Goal: Check status: Check status

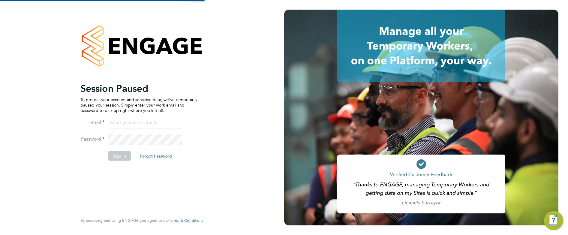
type input "[PERSON_NAME][EMAIL_ADDRESS][PERSON_NAME][DOMAIN_NAME]"
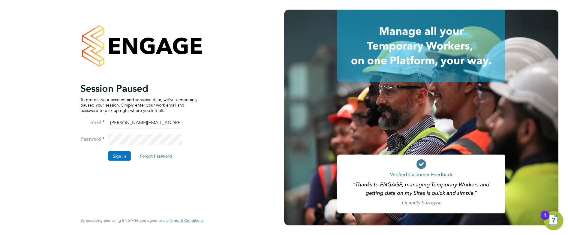
click at [123, 154] on button "Sign In" at bounding box center [119, 156] width 23 height 10
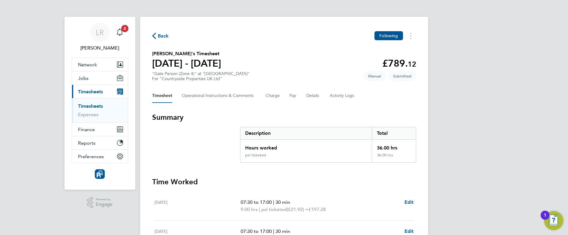
click at [94, 106] on link "Timesheets" at bounding box center [90, 106] width 25 height 6
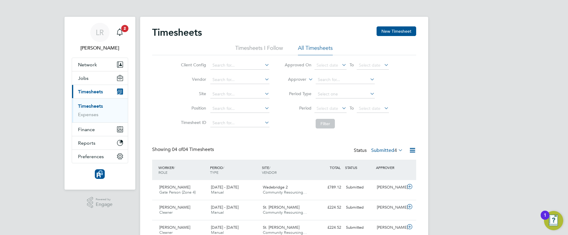
scroll to position [47, 0]
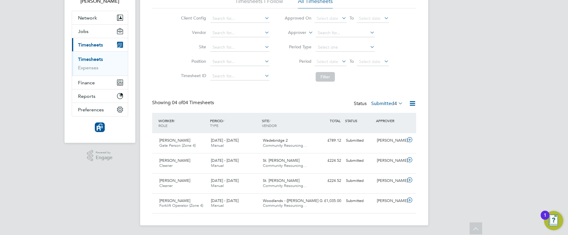
click at [388, 104] on label "Submitted 4" at bounding box center [387, 103] width 32 height 6
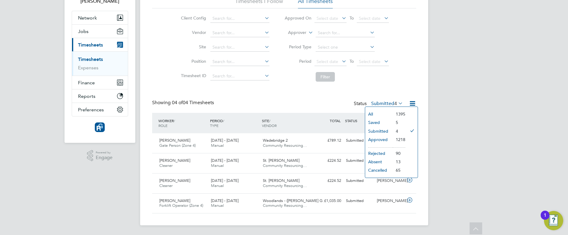
click at [376, 142] on li "Approved" at bounding box center [379, 139] width 28 height 8
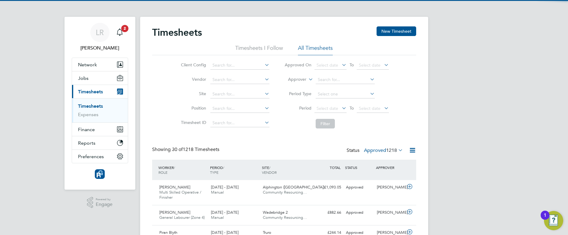
scroll to position [3, 3]
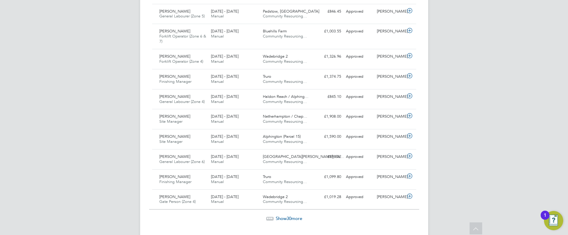
click at [287, 218] on span "30" at bounding box center [288, 218] width 5 height 6
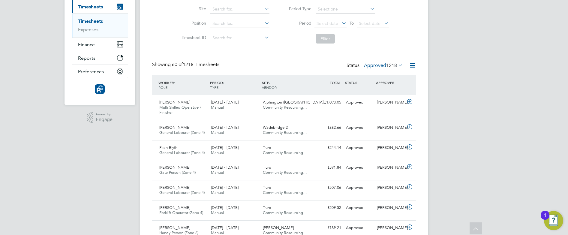
click at [379, 66] on label "Approved 1218" at bounding box center [383, 65] width 39 height 6
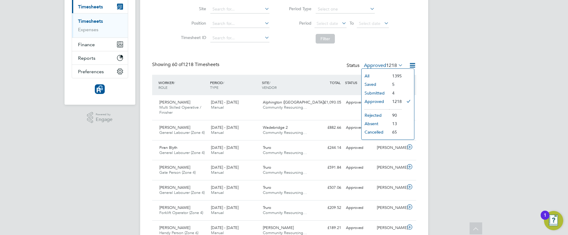
click at [372, 83] on li "Saved" at bounding box center [375, 84] width 28 height 8
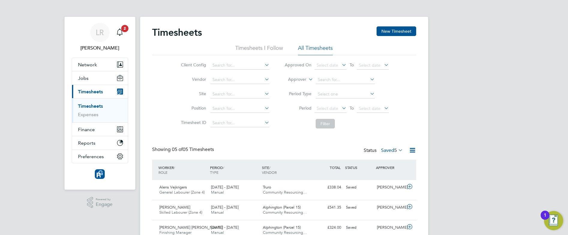
click at [387, 148] on label "Saved 5" at bounding box center [392, 150] width 22 height 6
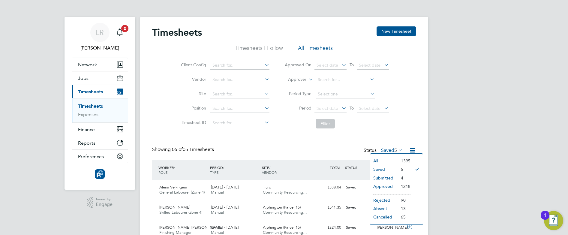
click at [382, 186] on li "Approved" at bounding box center [384, 186] width 28 height 8
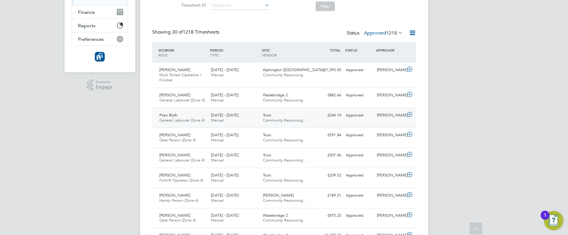
click at [185, 117] on div "Piran Blyth General Labourer (Zone 4) [DATE] - [DATE]" at bounding box center [183, 117] width 52 height 15
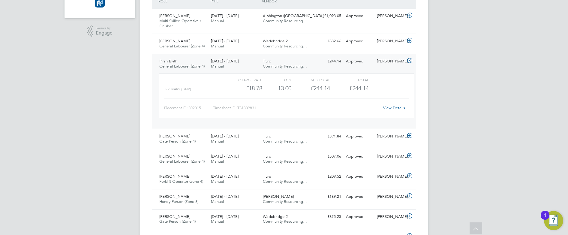
click at [318, 68] on div "Piran Blyth General Labourer (Zone 4) [DATE] - [DATE] [DATE] - [DATE] Manual Tr…" at bounding box center [284, 91] width 264 height 75
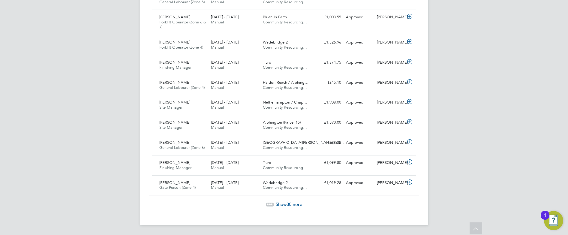
click at [279, 203] on span "Show 30 more" at bounding box center [289, 204] width 26 height 6
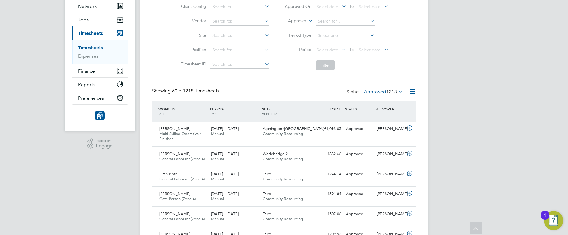
scroll to position [13, 0]
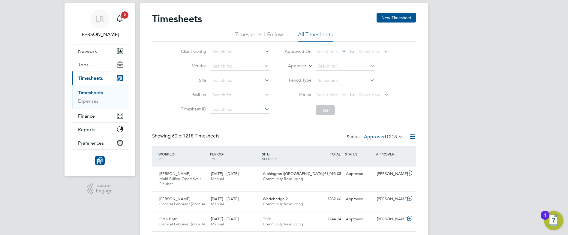
click at [376, 137] on label "Approved 1218" at bounding box center [383, 137] width 39 height 6
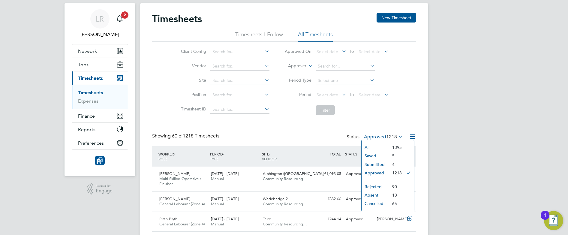
click at [370, 163] on li "Submitted" at bounding box center [375, 164] width 28 height 8
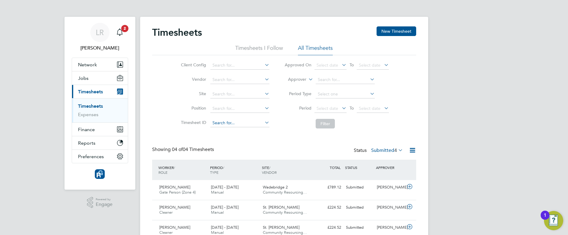
scroll to position [47, 0]
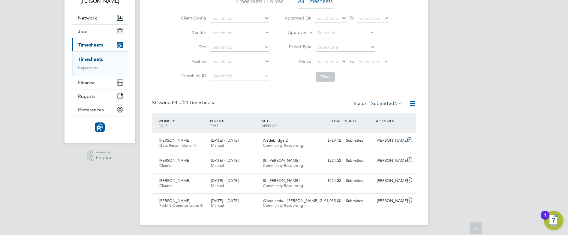
click at [382, 102] on label "Submitted 4" at bounding box center [387, 103] width 32 height 6
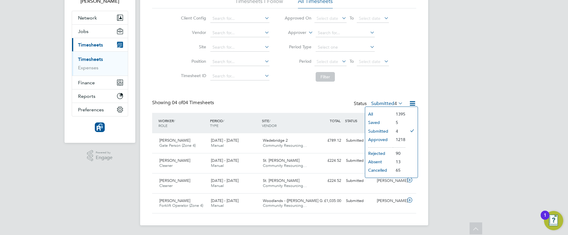
click at [374, 139] on li "Approved" at bounding box center [379, 139] width 28 height 8
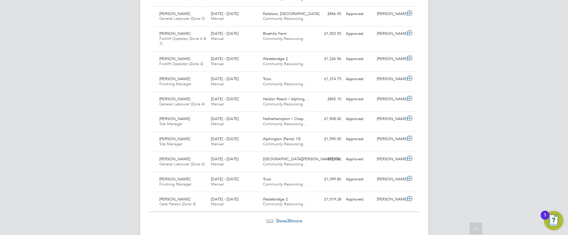
scroll to position [585, 0]
click at [280, 219] on span "Show 30 more" at bounding box center [289, 220] width 26 height 6
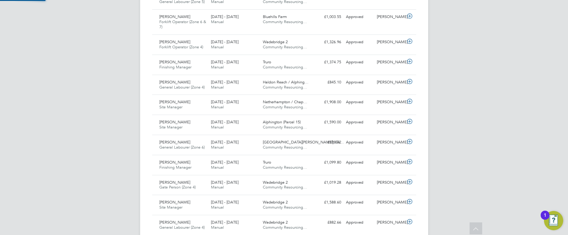
scroll to position [3, 3]
